Goal: Book appointment/travel/reservation

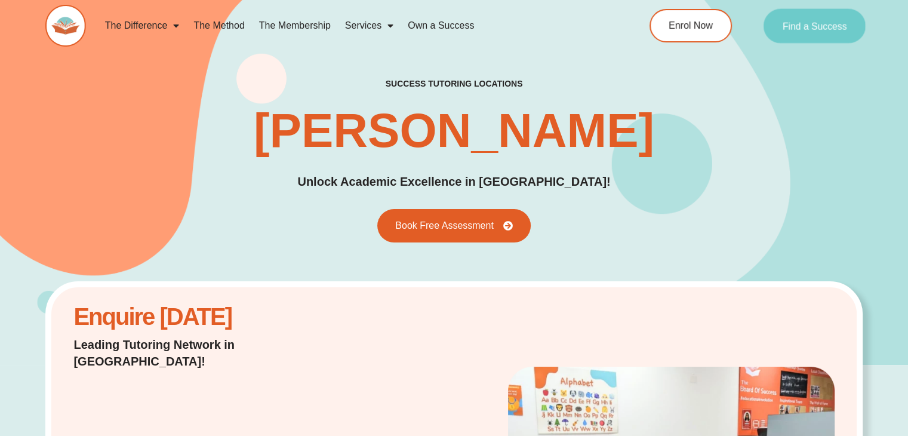
click at [821, 21] on span "Find a Success" at bounding box center [814, 26] width 64 height 10
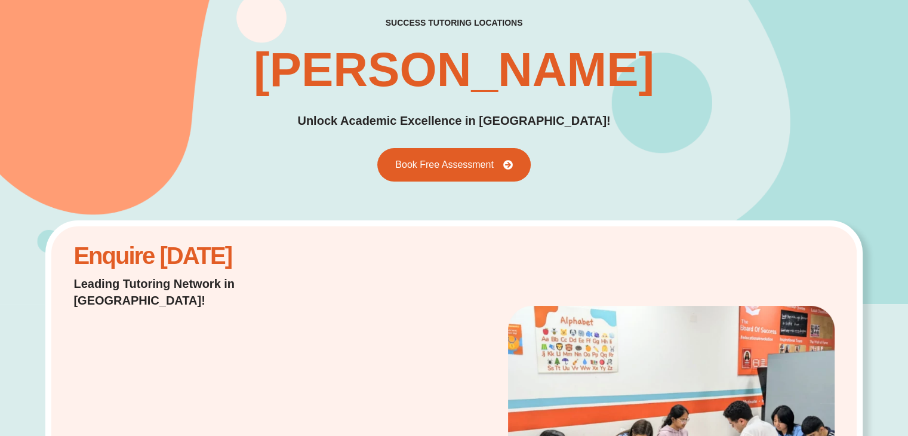
scroll to position [60, 0]
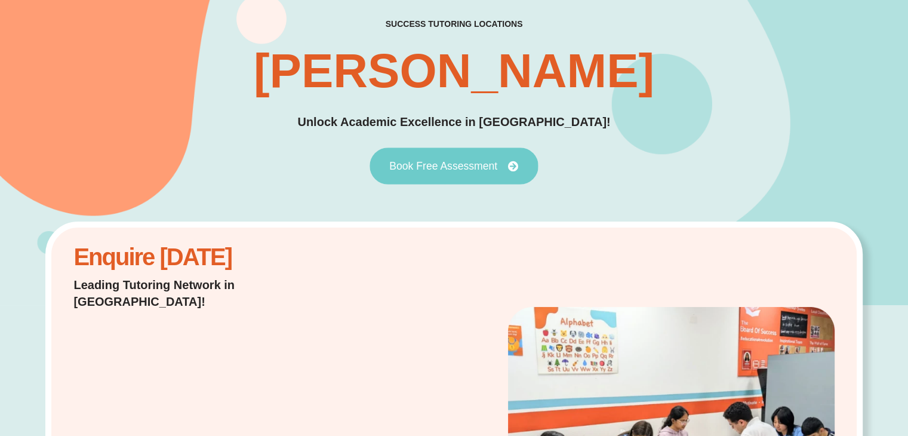
click at [488, 150] on link "Book Free Assessment" at bounding box center [453, 165] width 168 height 37
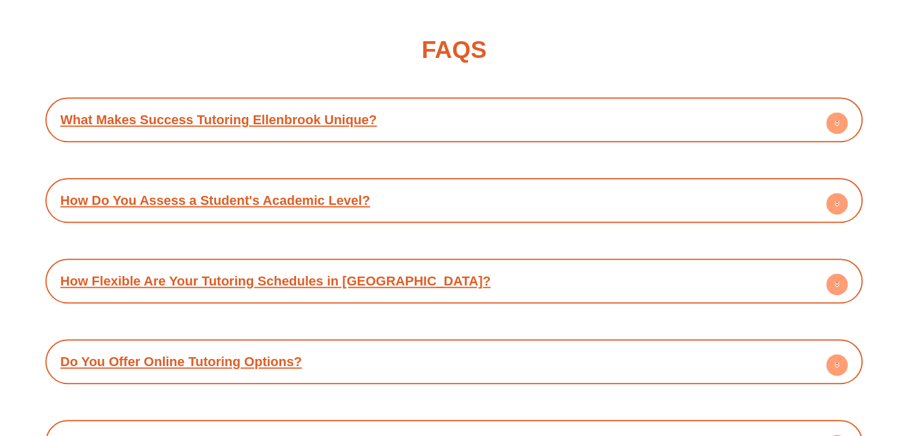
scroll to position [5757, 0]
click at [831, 112] on circle at bounding box center [836, 122] width 21 height 21
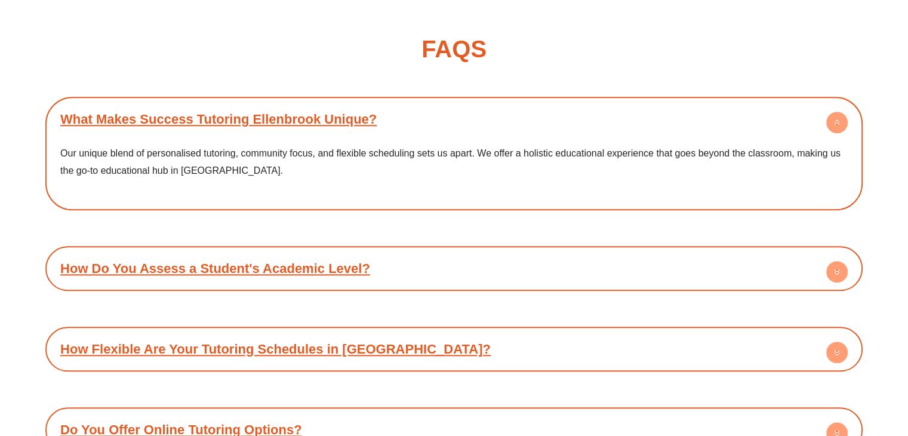
click at [836, 269] on icon at bounding box center [837, 270] width 4 height 2
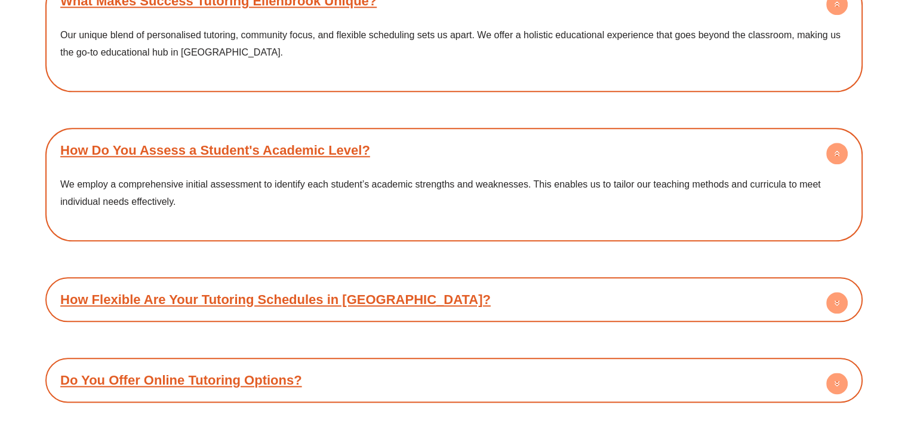
scroll to position [5877, 0]
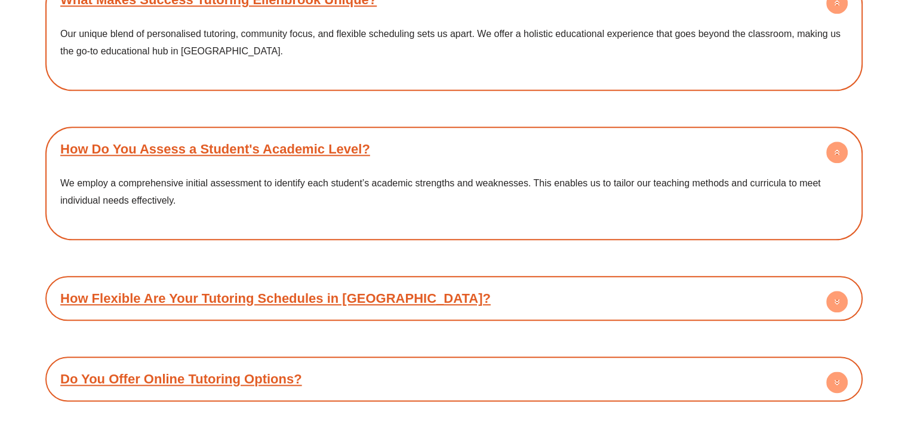
click at [838, 291] on circle at bounding box center [836, 301] width 21 height 21
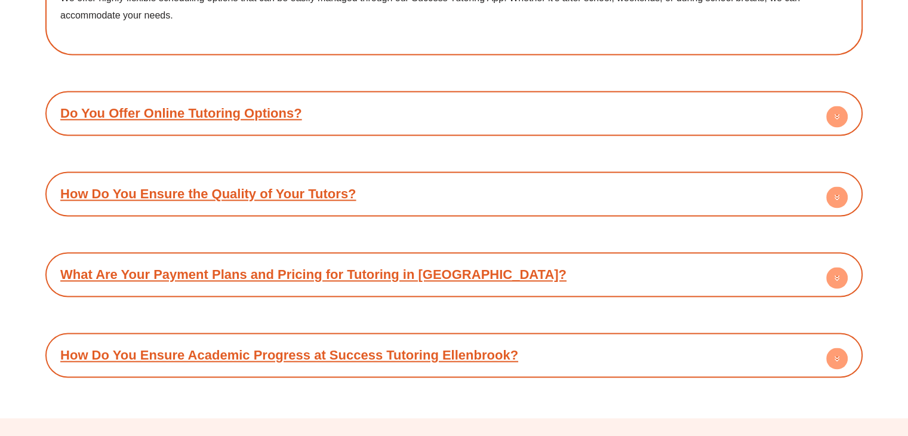
scroll to position [6235, 0]
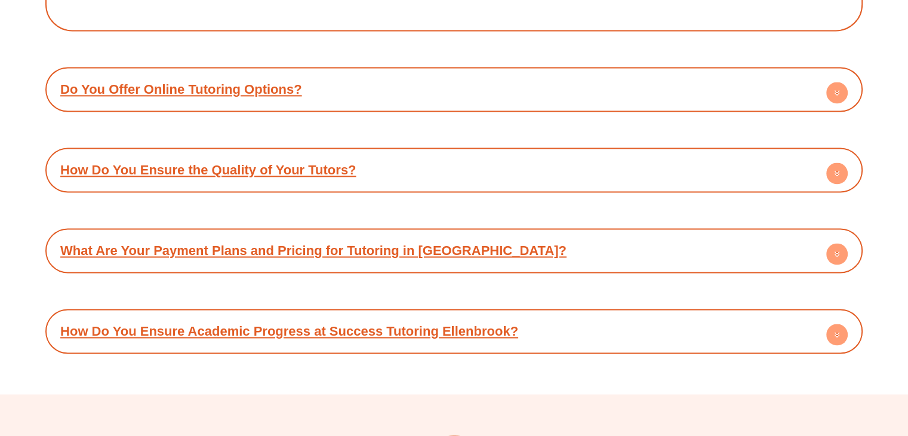
click at [838, 243] on circle at bounding box center [836, 253] width 21 height 21
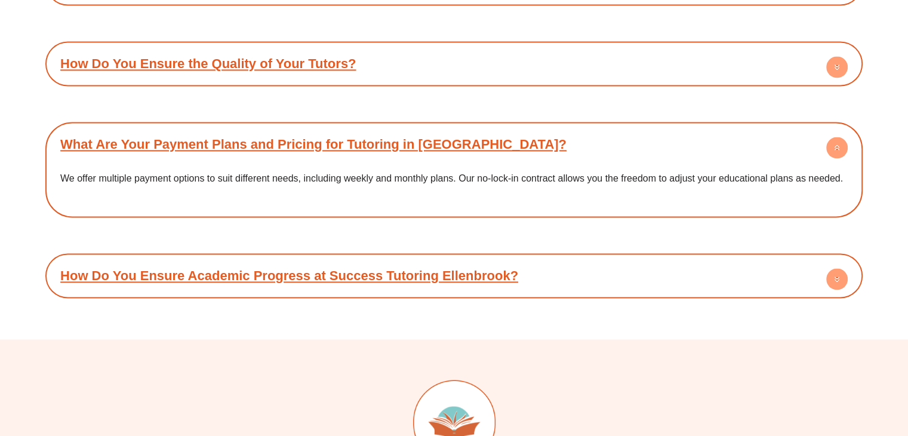
scroll to position [6354, 0]
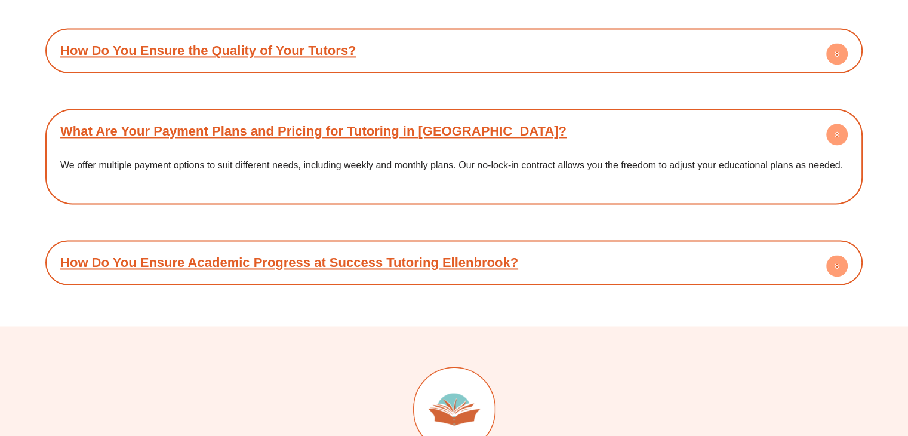
click at [837, 255] on circle at bounding box center [836, 265] width 21 height 21
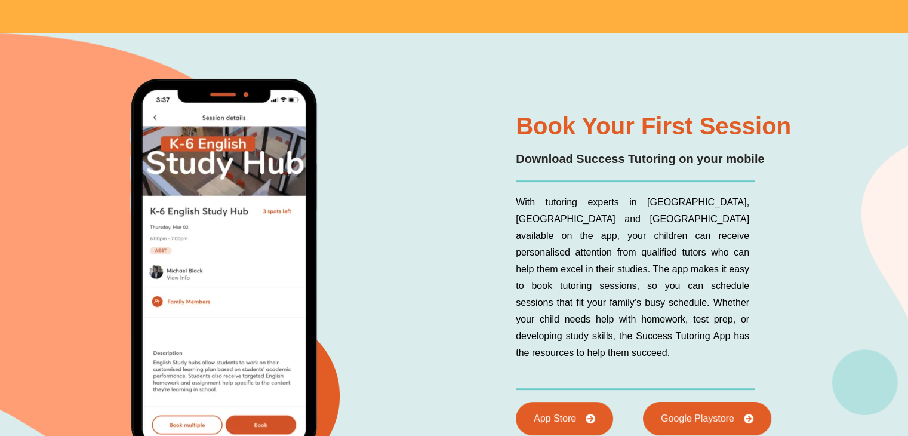
scroll to position [4862, 0]
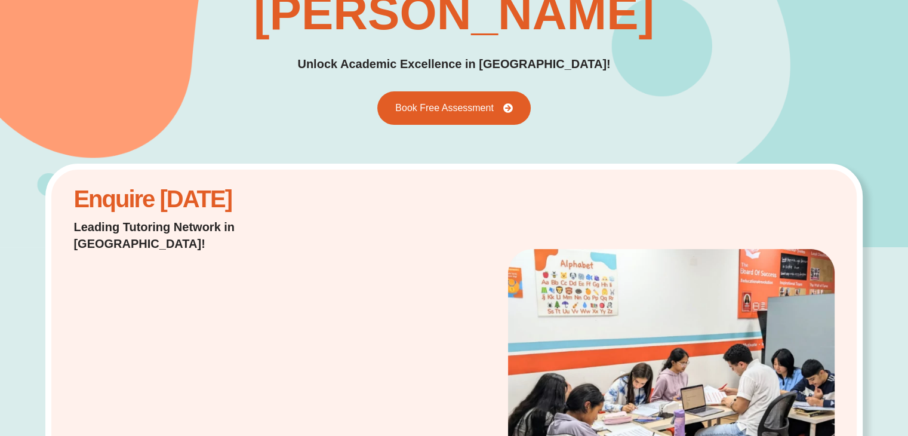
scroll to position [67, 0]
